Goal: Navigation & Orientation: Find specific page/section

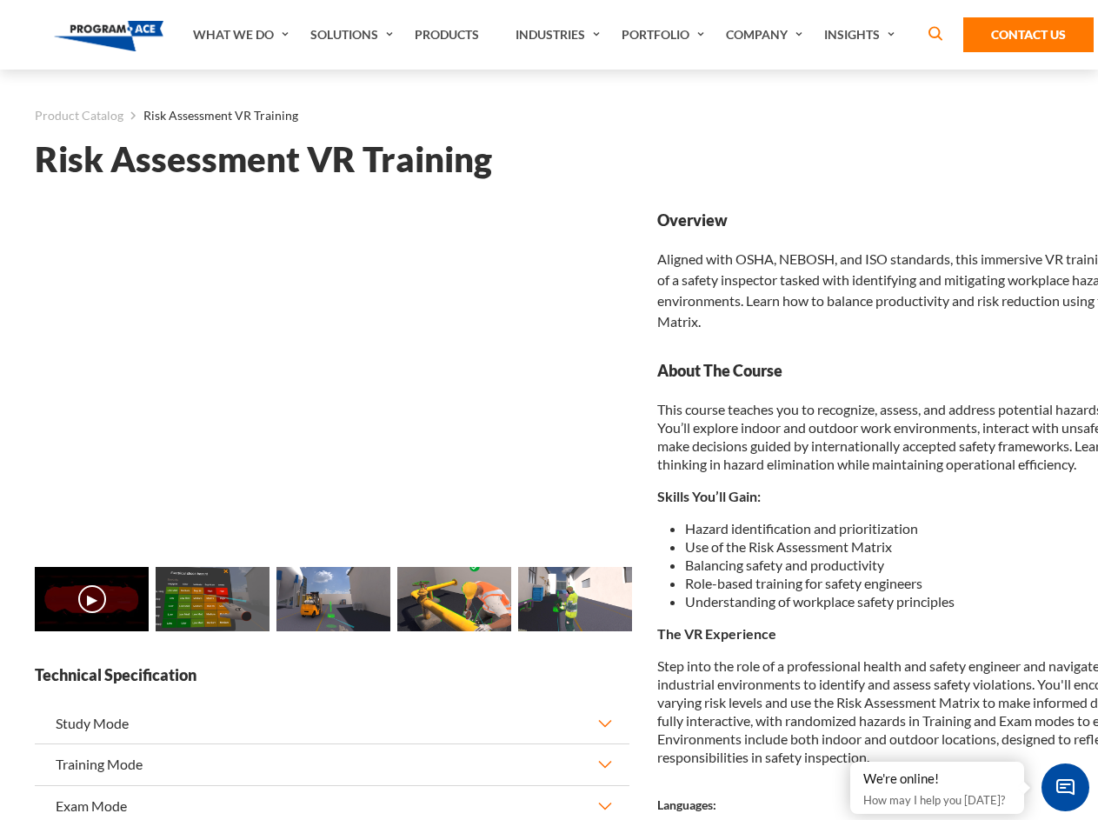
click at [354, 35] on link "Solutions" at bounding box center [354, 35] width 104 height 70
click at [0, 0] on div "AI & Computer Vision Solutions Computer Vision Quality Control AI tools for fas…" at bounding box center [0, 0] width 0 height 0
click at [0, 0] on div "AI & Computer Vision Solutions Virtual Training Solutions Virtual Tour Solution…" at bounding box center [0, 0] width 0 height 0
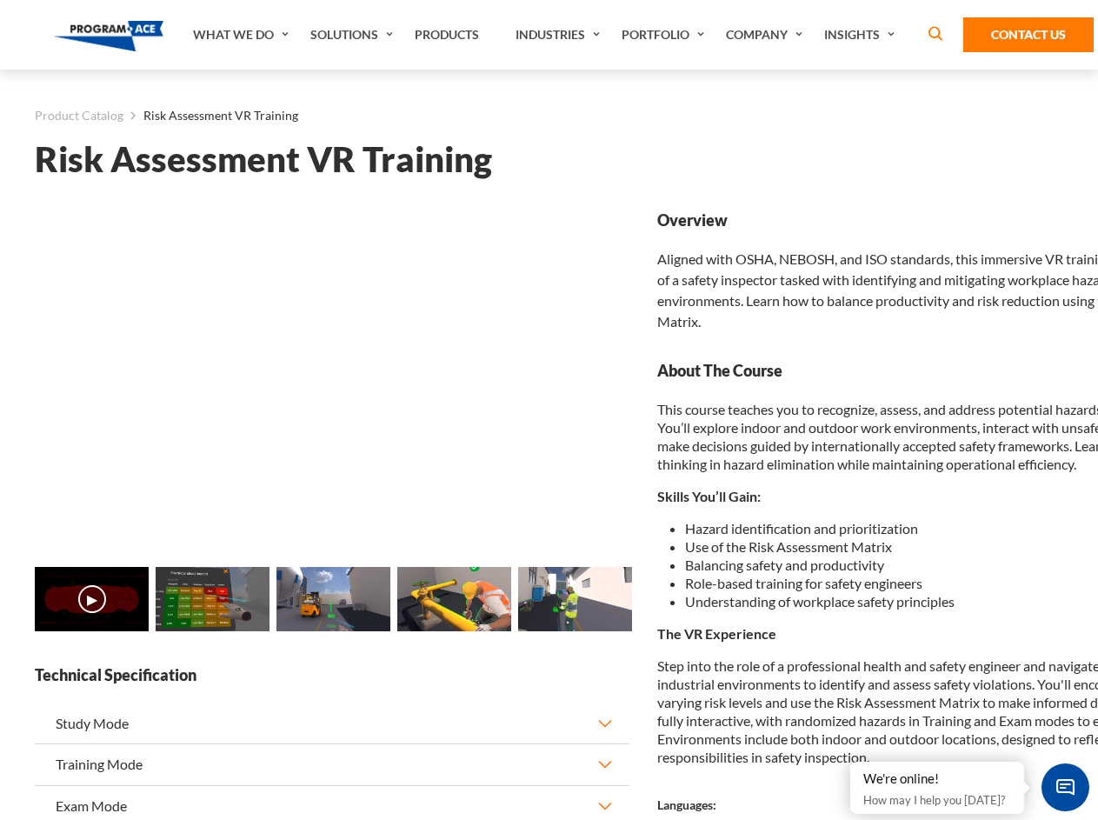
click at [0, 0] on div "AI & Computer Vision Solutions Virtual Training Solutions Virtual Tour Solution…" at bounding box center [0, 0] width 0 height 0
click at [0, 0] on div "AI & Computer Vision Solutions Computer Vision Quality Control AI tools for fas…" at bounding box center [0, 0] width 0 height 0
